Goal: Book appointment/travel/reservation

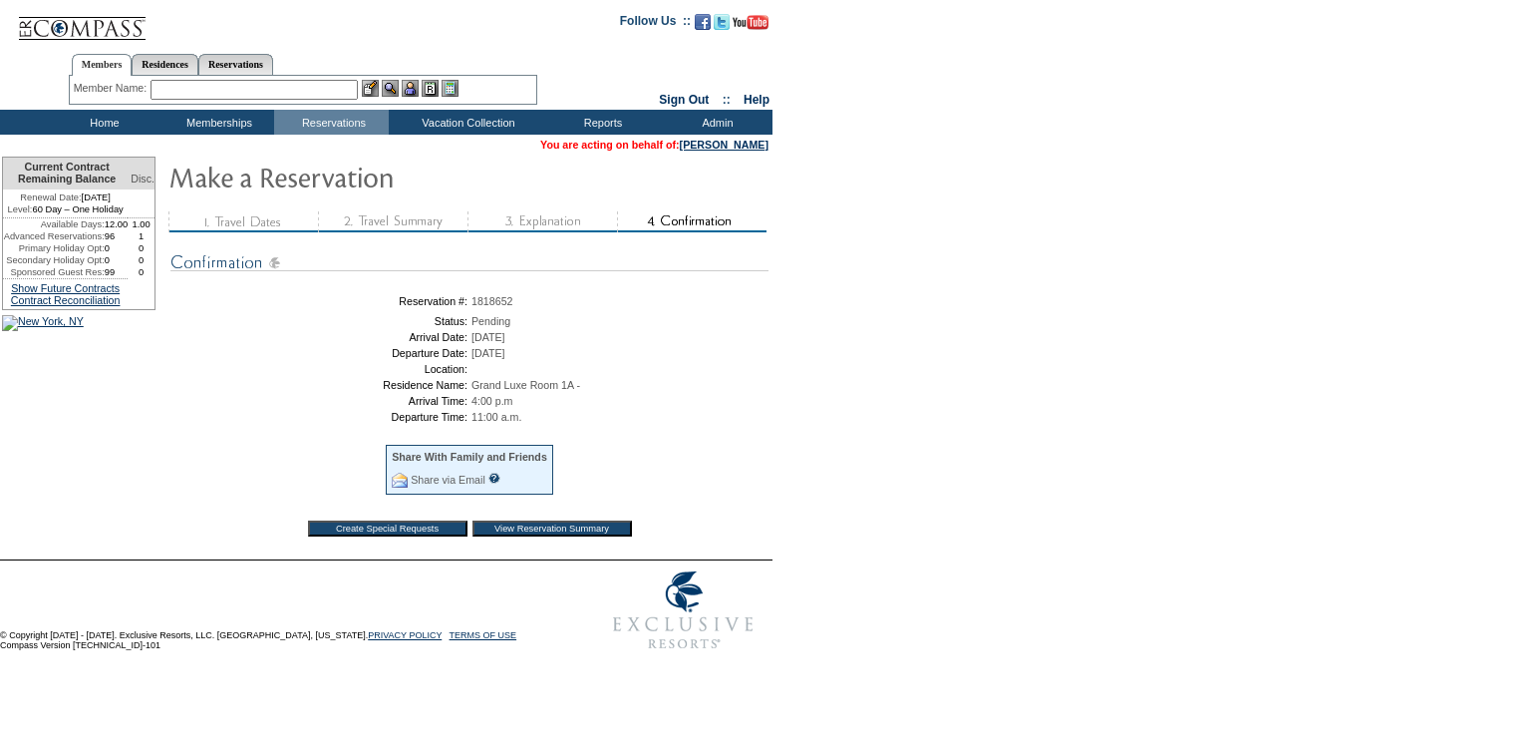
click at [578, 536] on input "View Reservation Summary" at bounding box center [551, 528] width 159 height 16
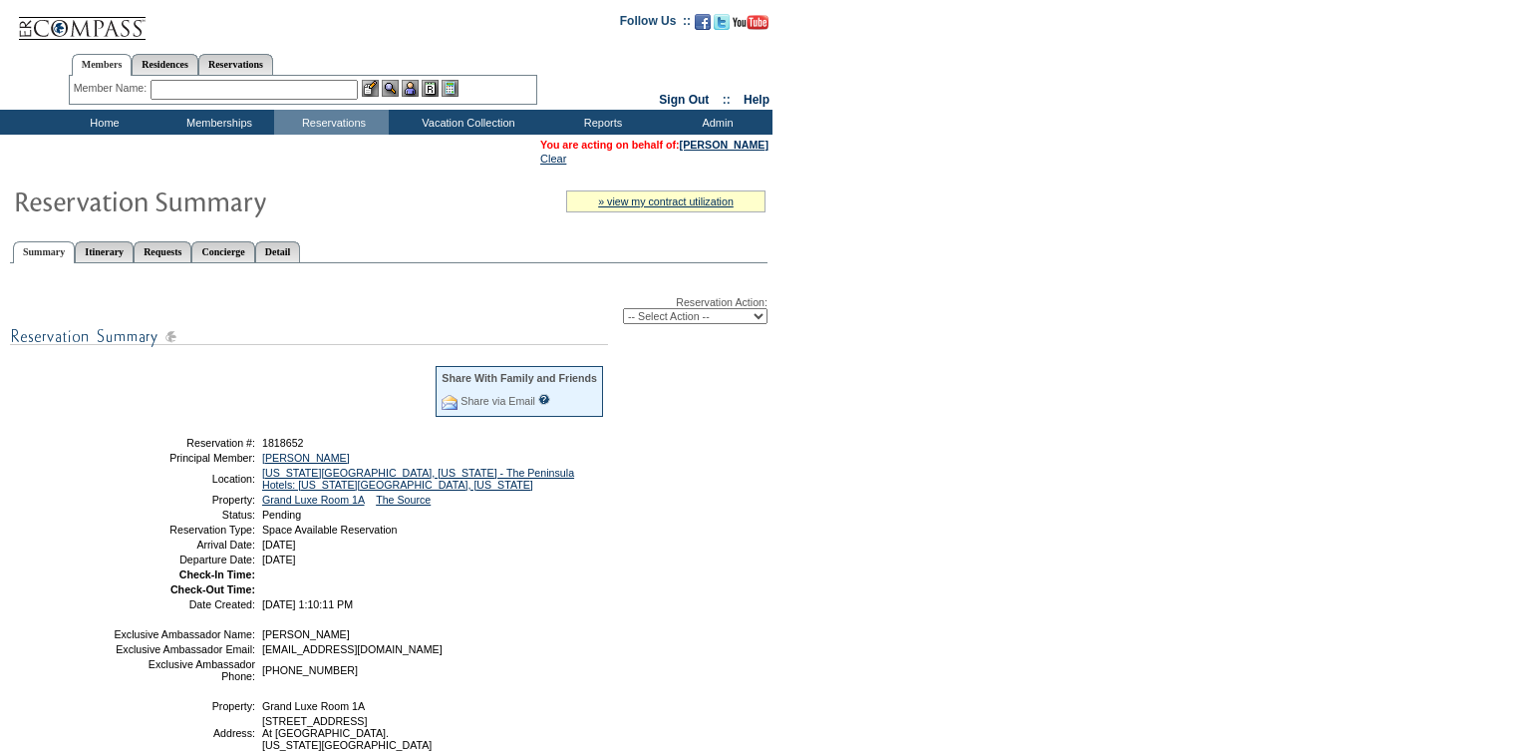
click at [631, 323] on select "-- Select Action -- Modify Reservation Dates Modify Reservation Cost Modify Occ…" at bounding box center [695, 316] width 145 height 16
select select "ConfirmRes"
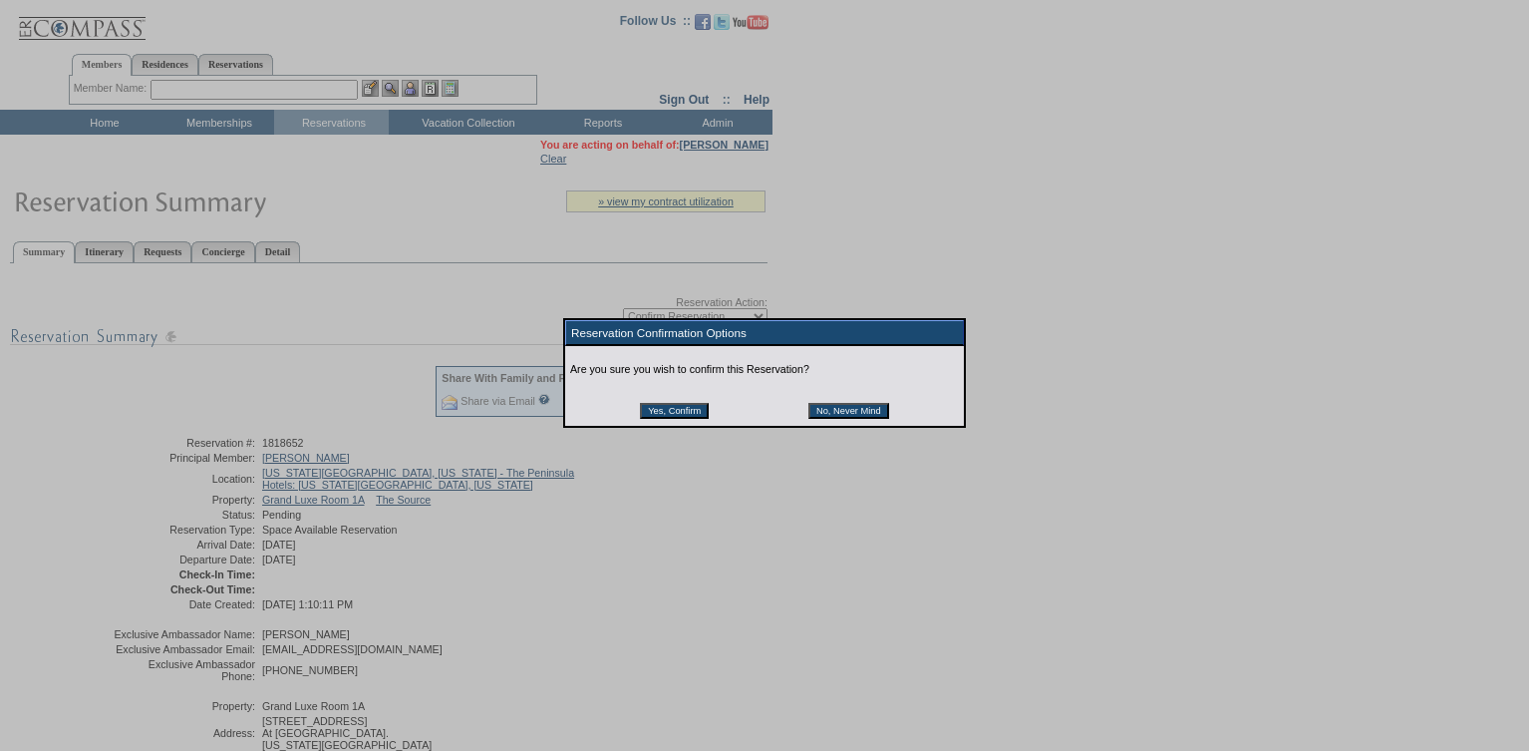
click at [685, 411] on input "Yes, Confirm" at bounding box center [674, 411] width 69 height 16
